Goal: Transaction & Acquisition: Purchase product/service

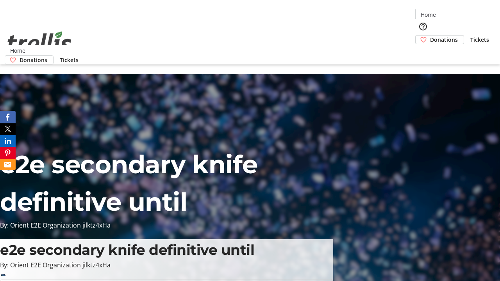
click at [470, 36] on span "Tickets" at bounding box center [479, 40] width 19 height 8
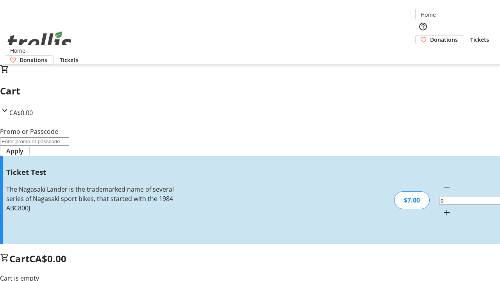
click at [442, 208] on mat-icon "Increment by one" at bounding box center [446, 212] width 9 height 9
type input "1"
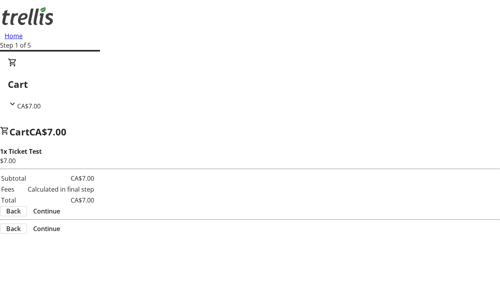
click at [60, 206] on span "Continue" at bounding box center [46, 210] width 27 height 9
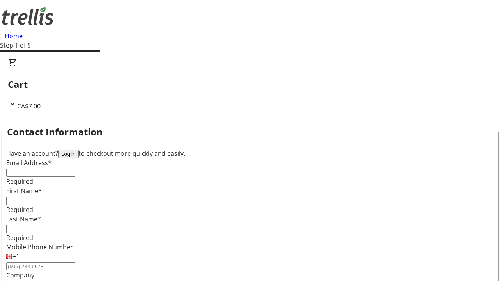
click at [78, 150] on button "Log in" at bounding box center [68, 154] width 20 height 8
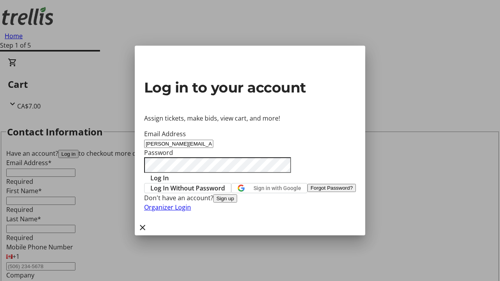
type input "[PERSON_NAME][EMAIL_ADDRESS][DOMAIN_NAME]"
click at [169, 173] on span "Log In" at bounding box center [159, 177] width 18 height 9
